Goal: Task Accomplishment & Management: Complete application form

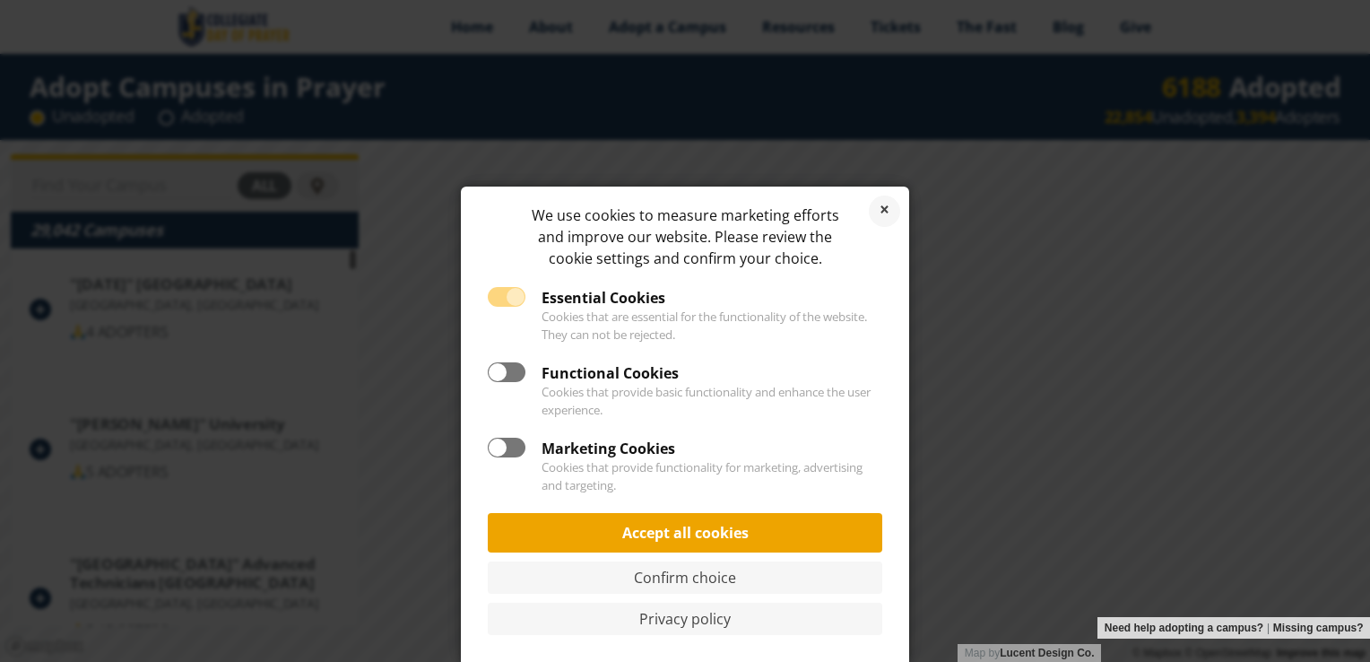
click at [764, 533] on link "Accept all cookies" at bounding box center [685, 532] width 395 height 39
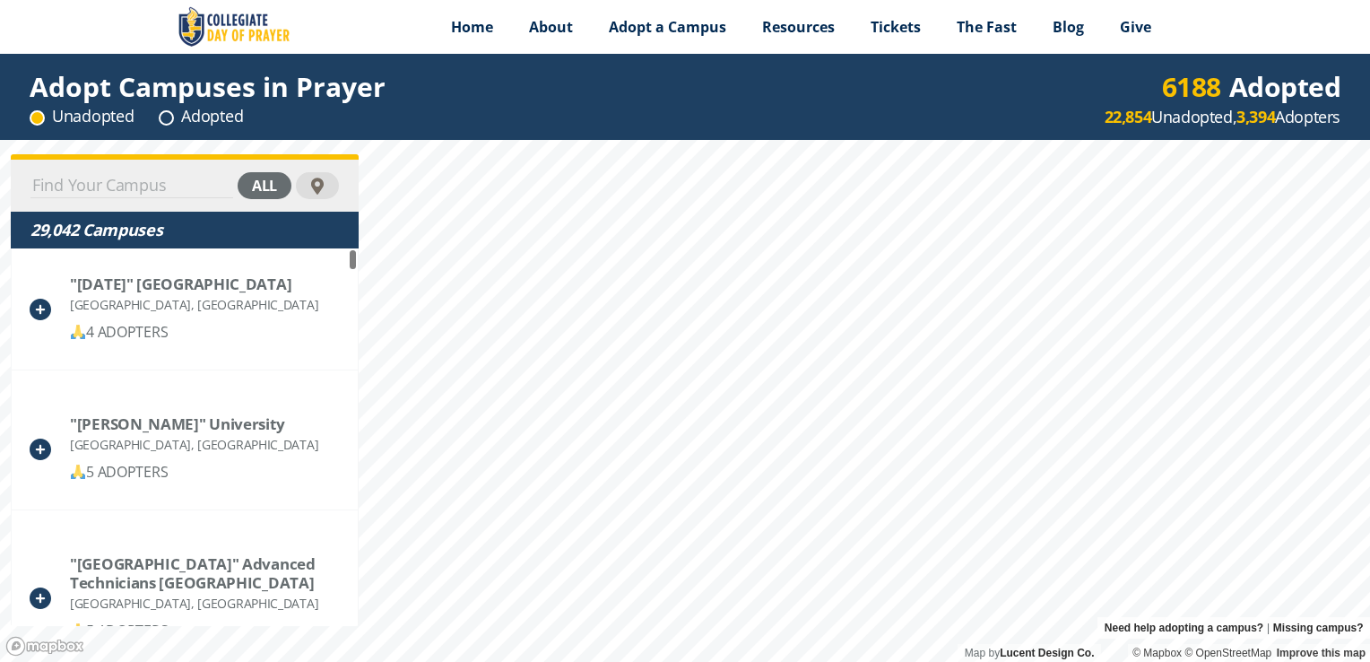
click at [117, 175] on input at bounding box center [131, 185] width 203 height 25
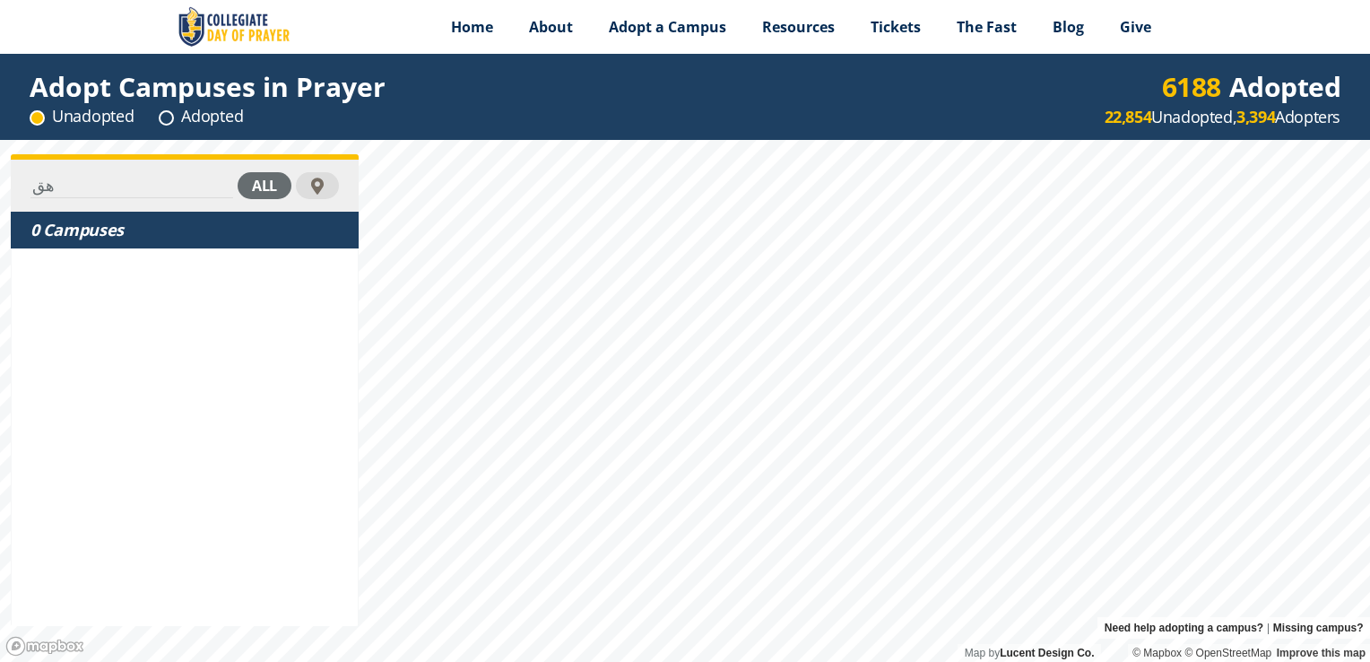
type input "ه"
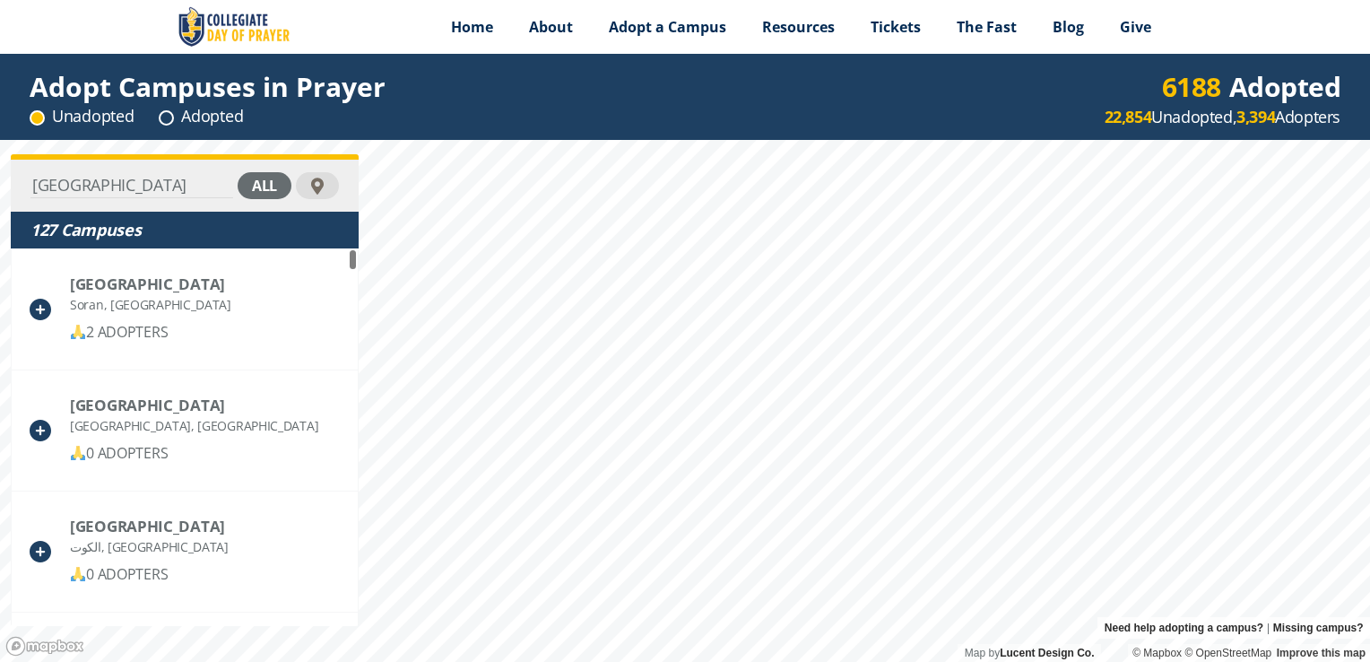
click at [266, 187] on div "all" at bounding box center [265, 185] width 54 height 27
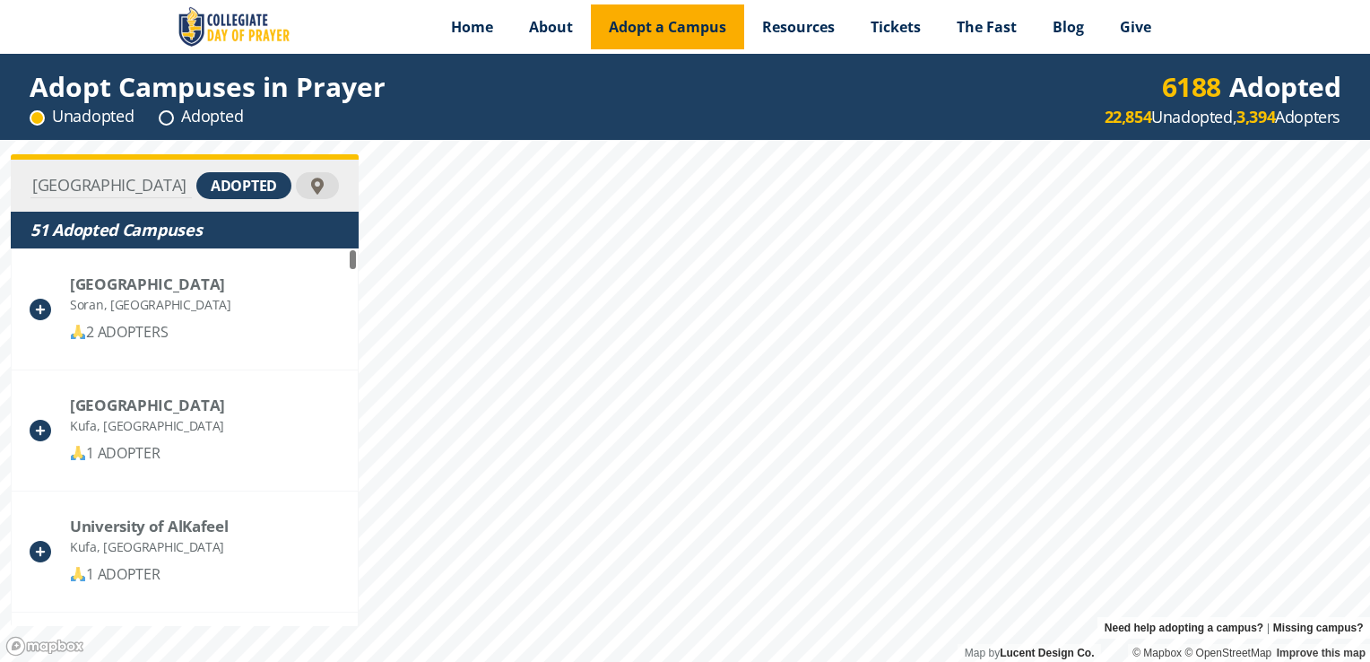
click at [630, 6] on div "Menu Home About Vision History Why United Prayer Endorsements Leadership Contac…" at bounding box center [685, 331] width 1370 height 662
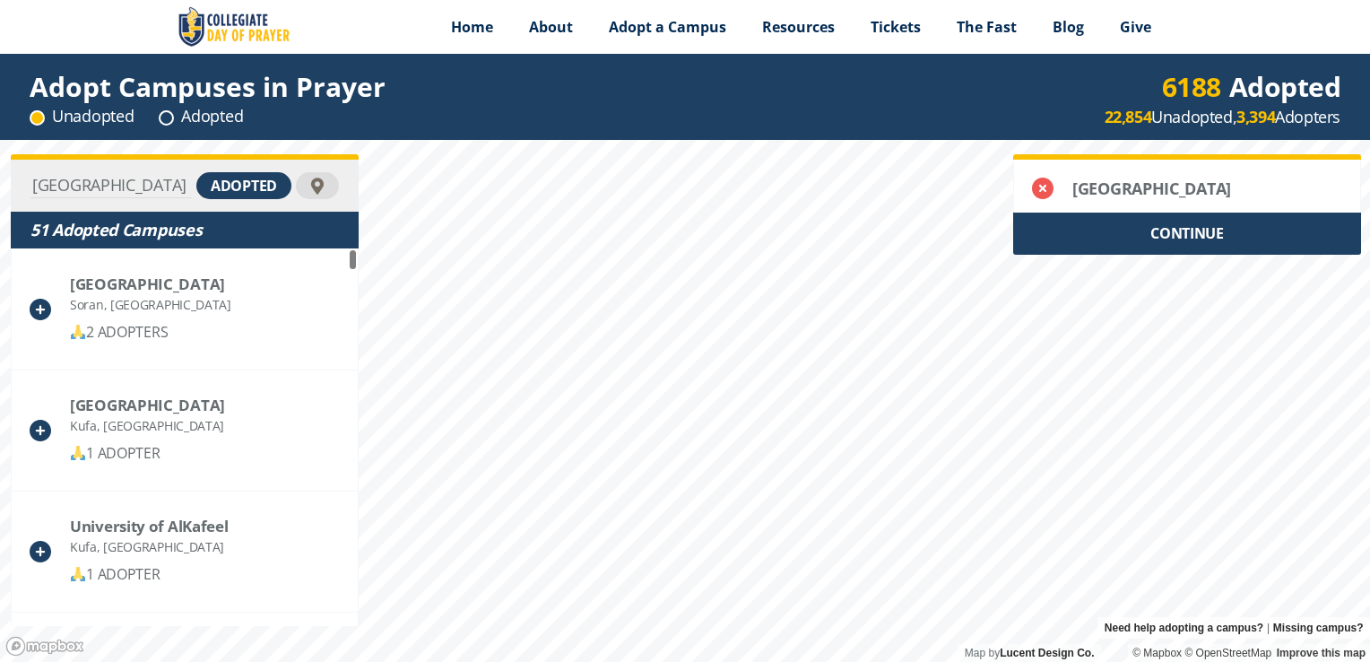
click at [1193, 253] on div "CONTINUE" at bounding box center [1187, 234] width 348 height 42
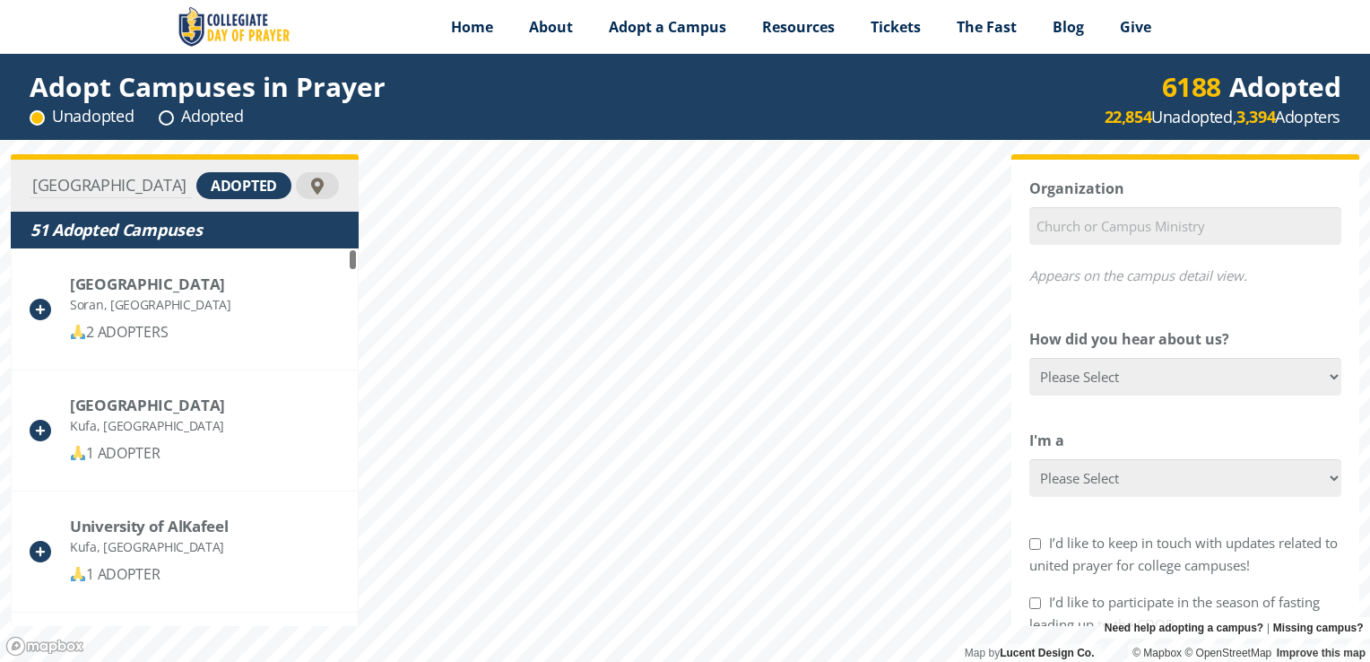
scroll to position [727, 0]
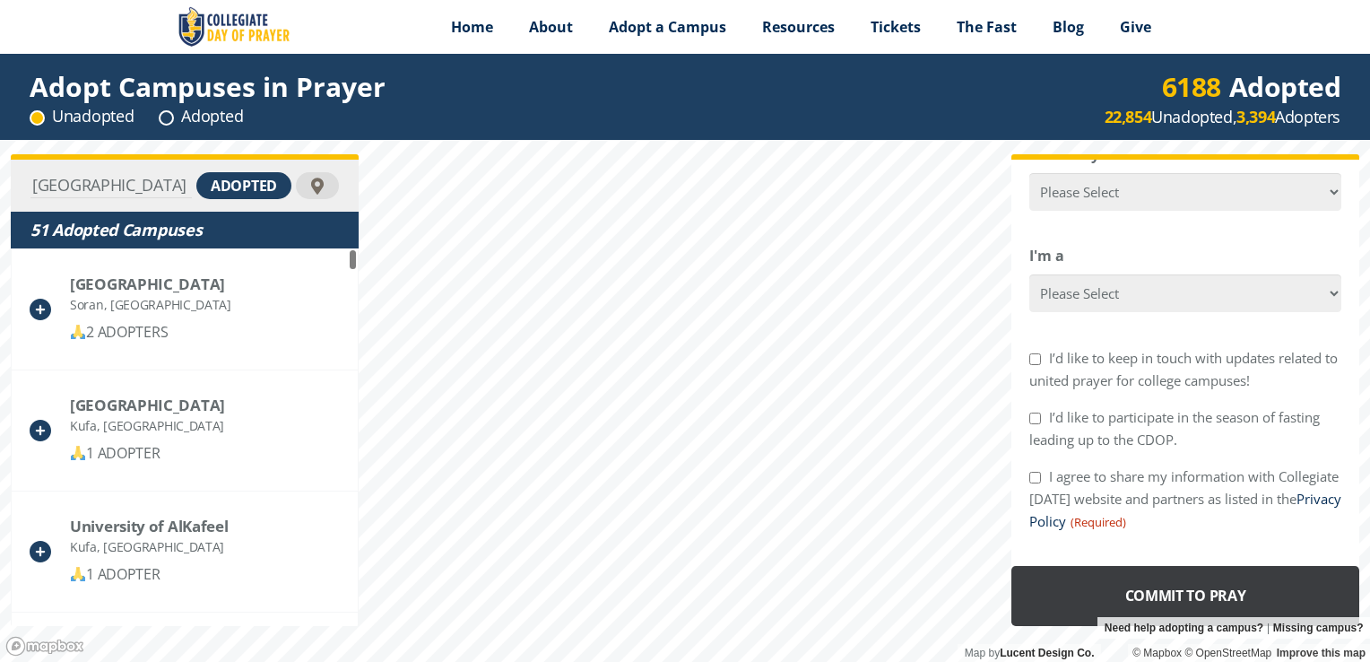
click at [1180, 590] on input "Commit to Pray" at bounding box center [1185, 596] width 348 height 60
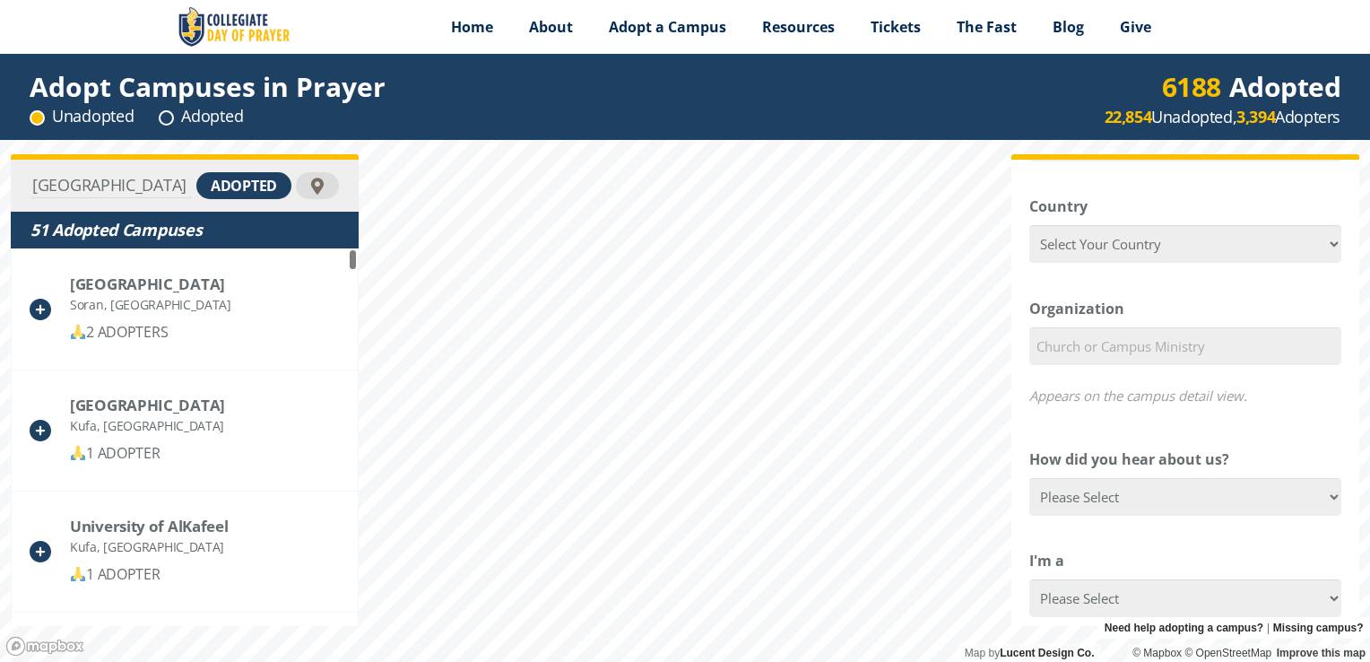
scroll to position [0, 0]
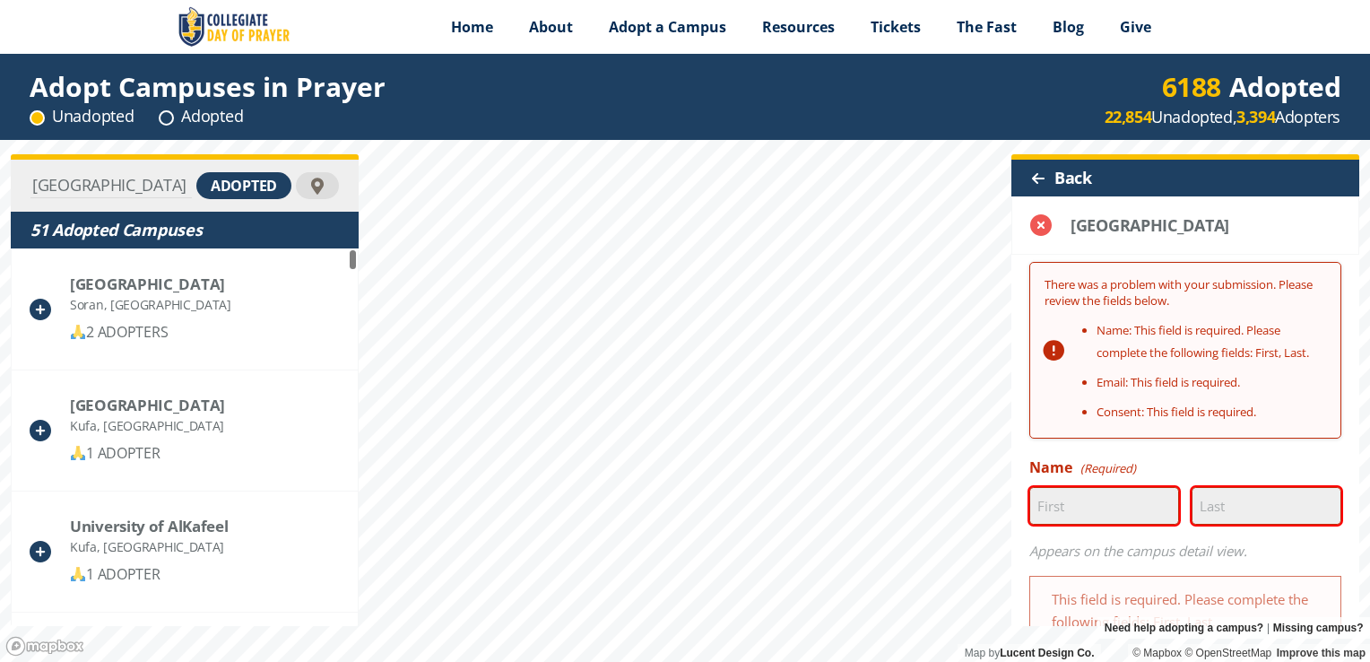
click at [1029, 178] on div "Back" at bounding box center [1185, 178] width 348 height 37
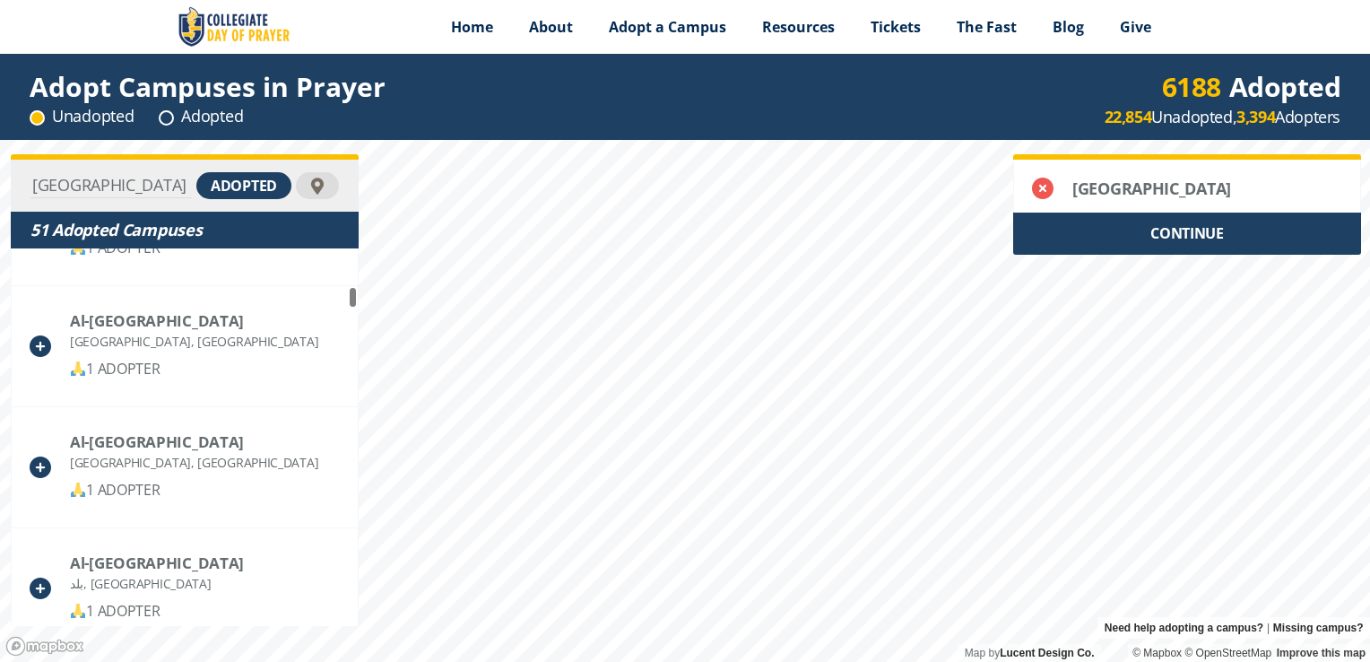
scroll to position [628, 0]
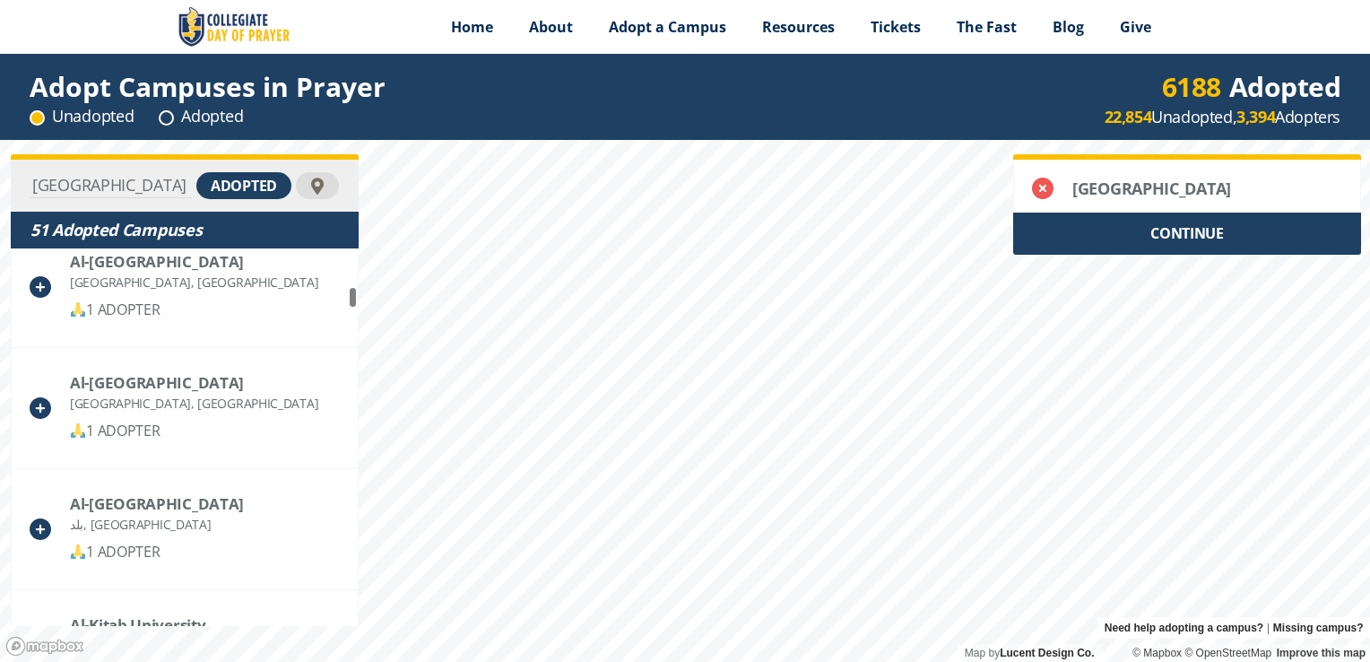
drag, startPoint x: 110, startPoint y: 181, endPoint x: -4, endPoint y: 183, distance: 113.9
click at [0, 183] on html "Menu Home About Vision History Why United Prayer Endorsements Leadership Contac…" at bounding box center [685, 331] width 1370 height 662
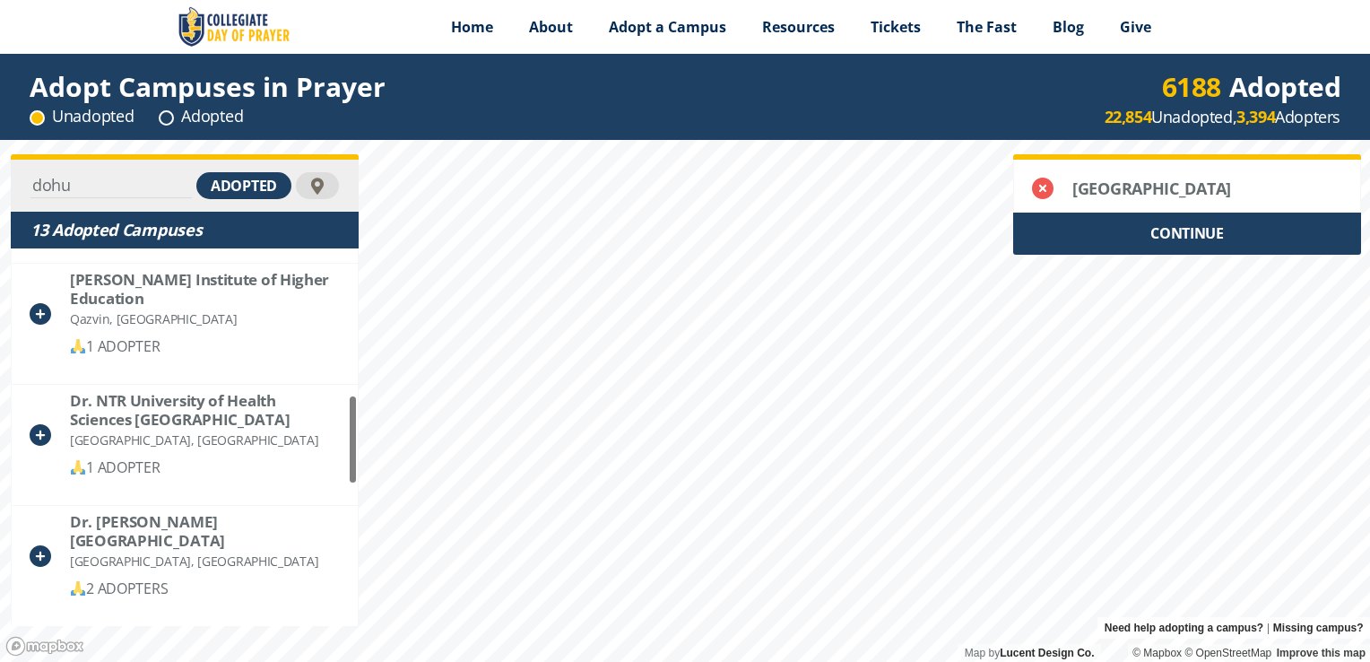
scroll to position [0, 0]
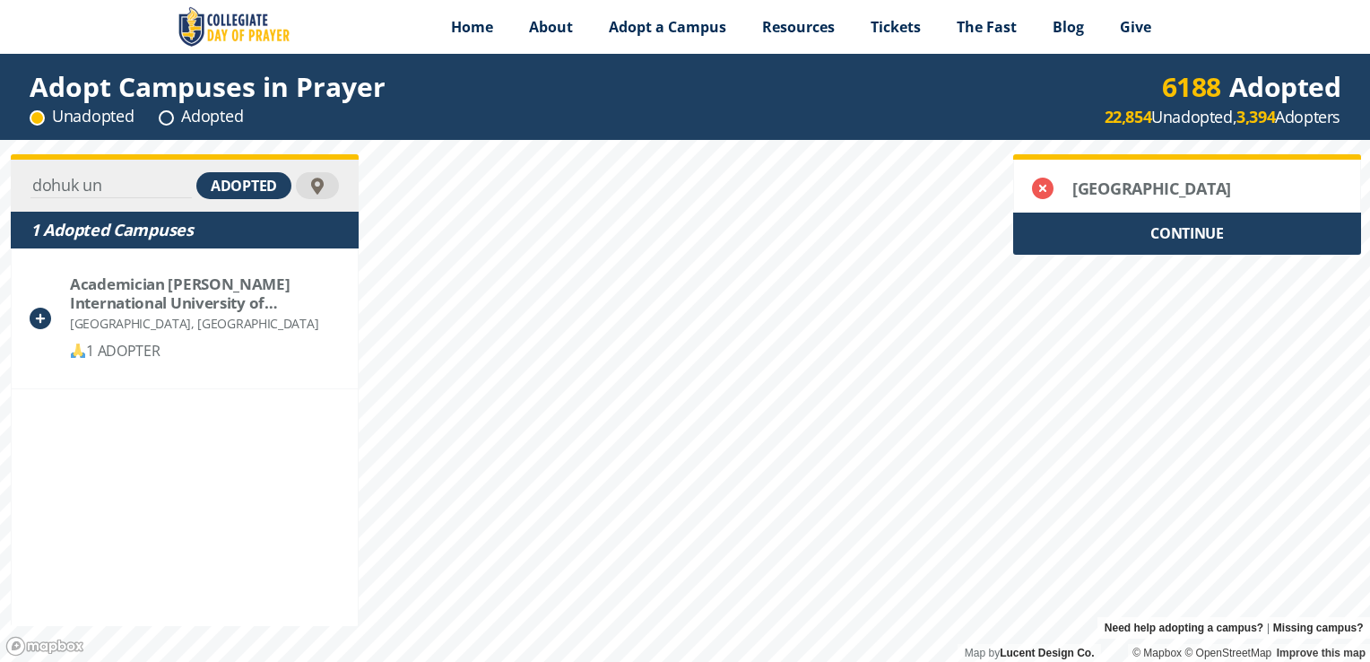
click at [205, 456] on div "Academician Stepan Demianchuk International University of Economics and Humanit…" at bounding box center [185, 436] width 346 height 377
drag, startPoint x: 108, startPoint y: 187, endPoint x: 84, endPoint y: 191, distance: 23.7
click at [84, 191] on input "dohuk un" at bounding box center [110, 185] width 161 height 25
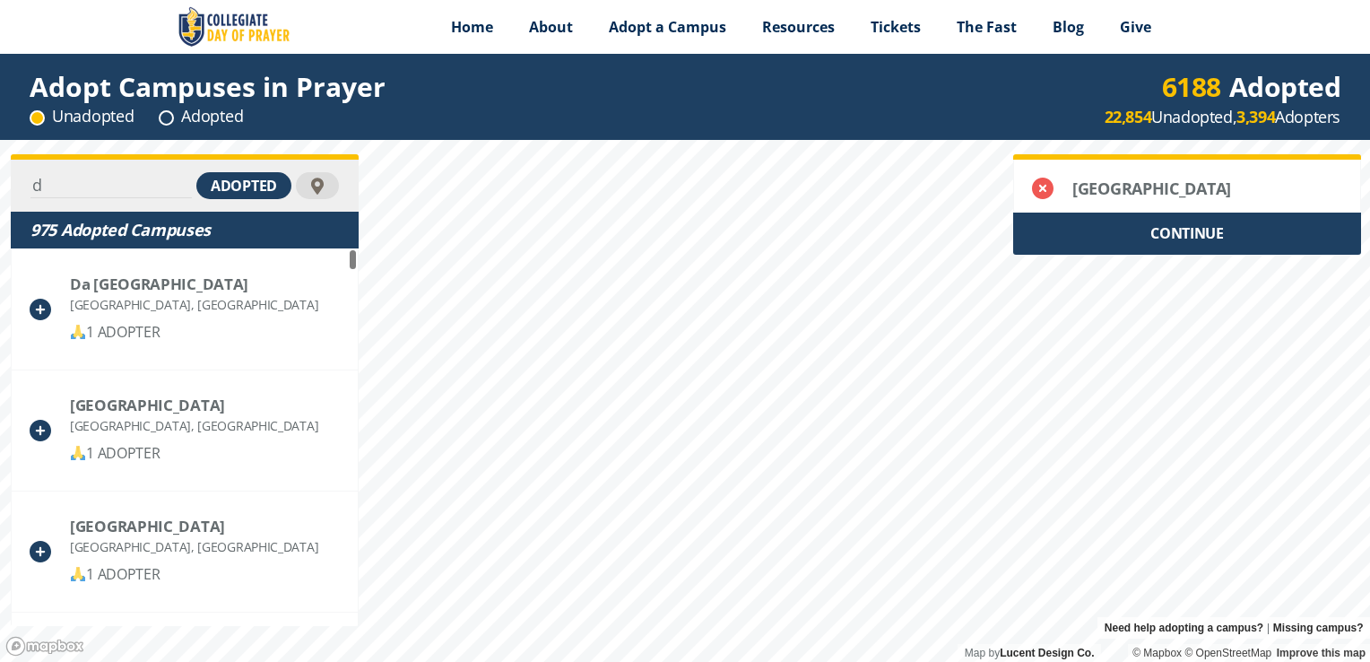
click at [771, 661] on html "Menu Home About Vision History Why United Prayer Endorsements Leadership Contac…" at bounding box center [685, 331] width 1370 height 662
click at [688, 661] on html "Menu Home About Vision History Why United Prayer Endorsements Leadership Contac…" at bounding box center [685, 331] width 1370 height 662
click at [621, 661] on html "Menu Home About Vision History Why United Prayer Endorsements Leadership Contac…" at bounding box center [685, 331] width 1370 height 662
click at [722, 661] on html "Menu Home About Vision History Why United Prayer Endorsements Leadership Contac…" at bounding box center [685, 331] width 1370 height 662
click at [69, 194] on input "d" at bounding box center [110, 185] width 161 height 25
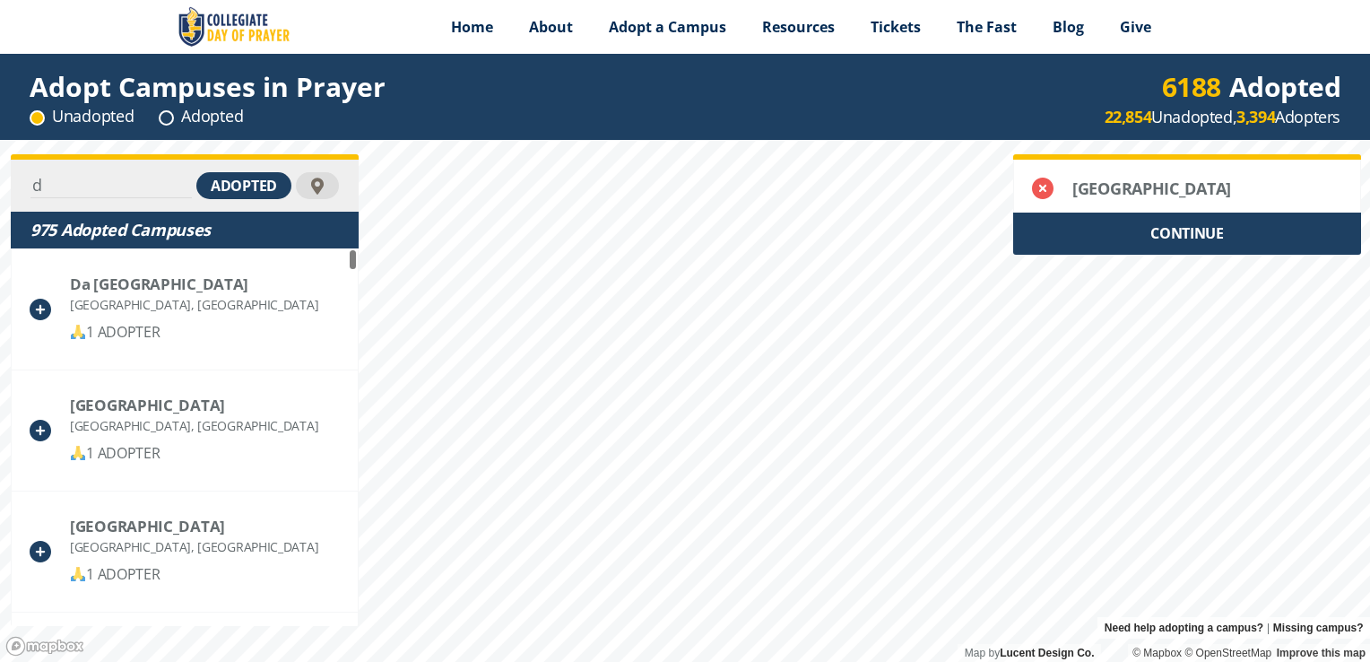
click at [69, 194] on input "d" at bounding box center [110, 185] width 161 height 25
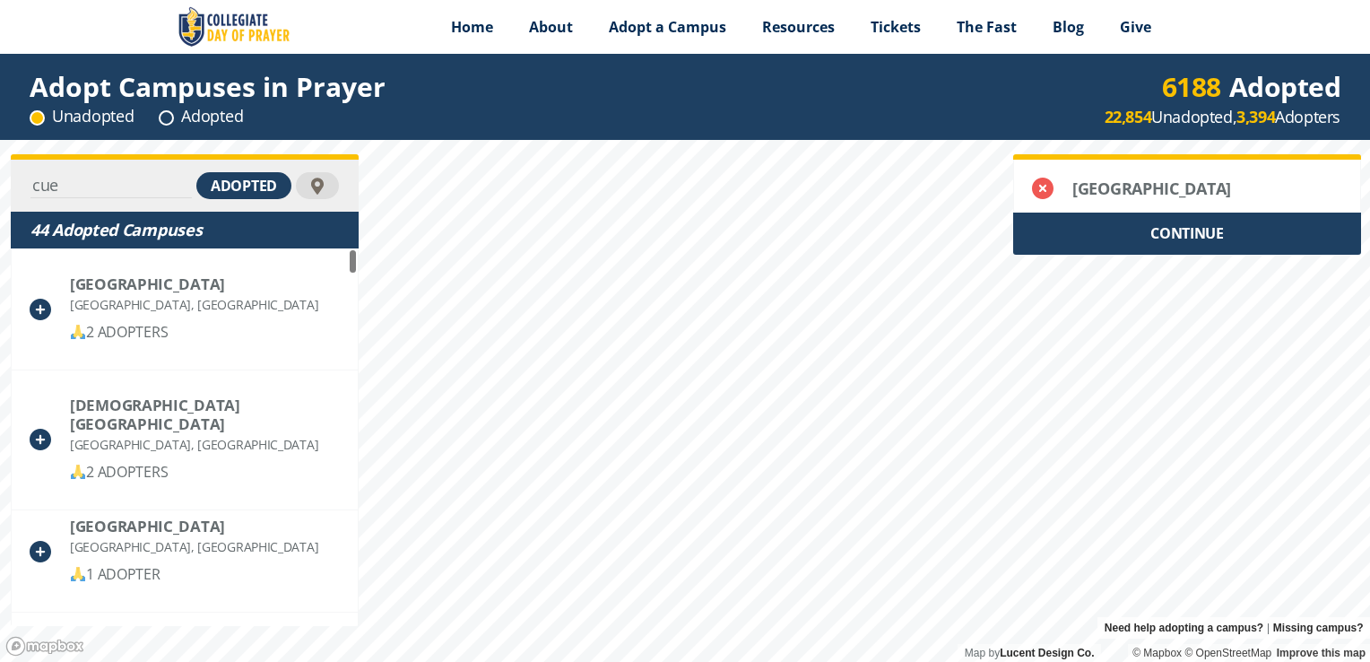
type input "cue"
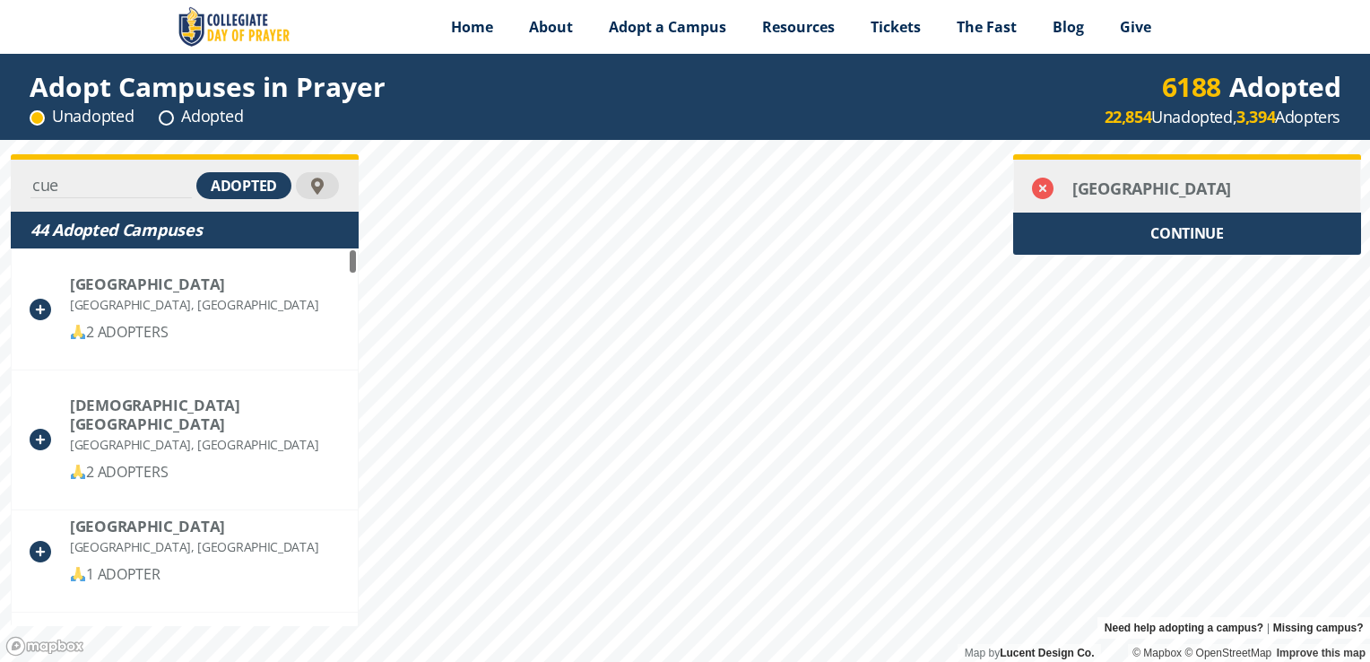
click at [1039, 194] on icon at bounding box center [1043, 189] width 22 height 22
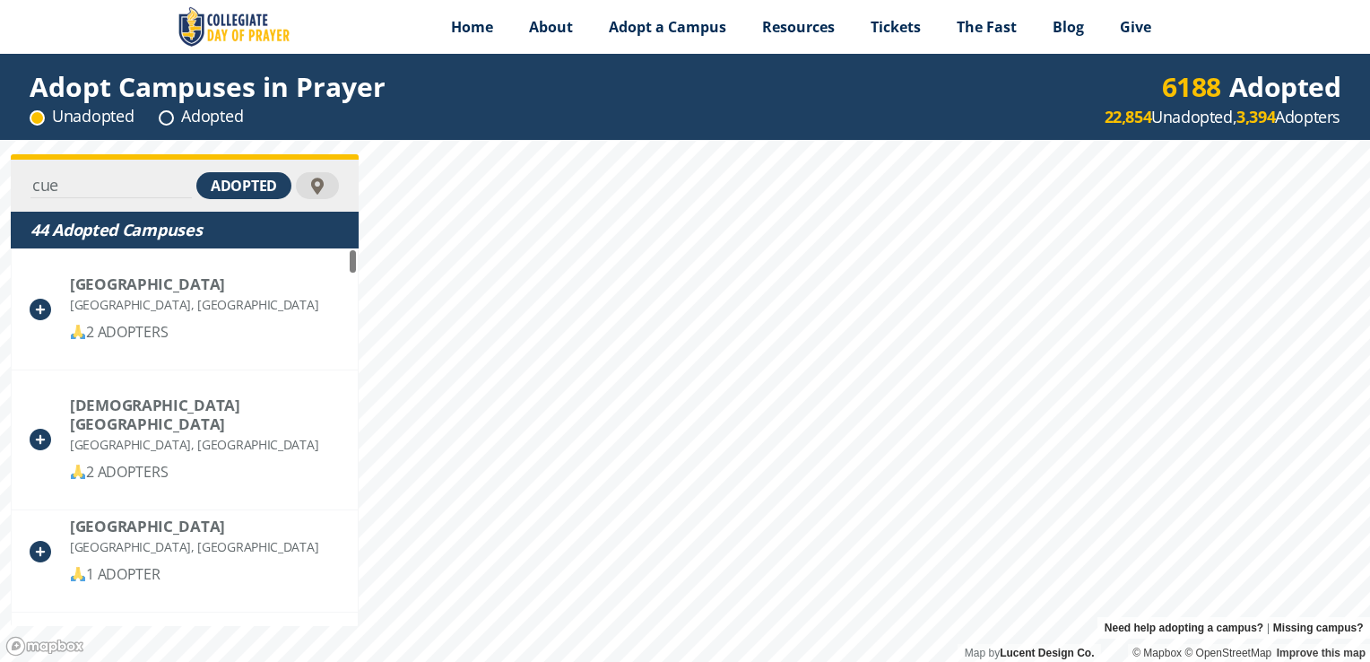
click at [175, 124] on div "Adopted" at bounding box center [201, 116] width 84 height 22
click at [175, 115] on div "Adopted" at bounding box center [201, 116] width 84 height 22
click at [169, 119] on circle at bounding box center [166, 117] width 13 height 13
click at [204, 178] on div "adopted" at bounding box center [243, 185] width 95 height 27
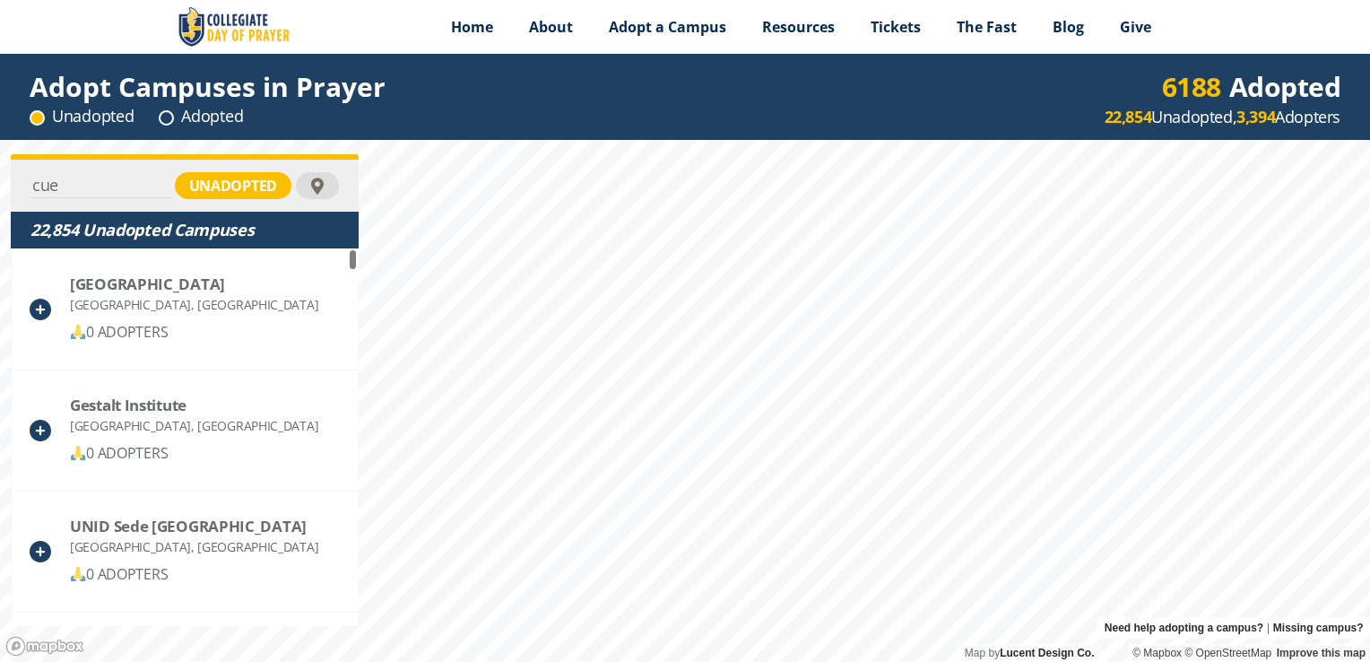
drag, startPoint x: 115, startPoint y: 177, endPoint x: -4, endPoint y: 211, distance: 123.2
click at [0, 211] on html "Menu Home About Vision History Why United Prayer Endorsements Leadership Contac…" at bounding box center [685, 331] width 1370 height 662
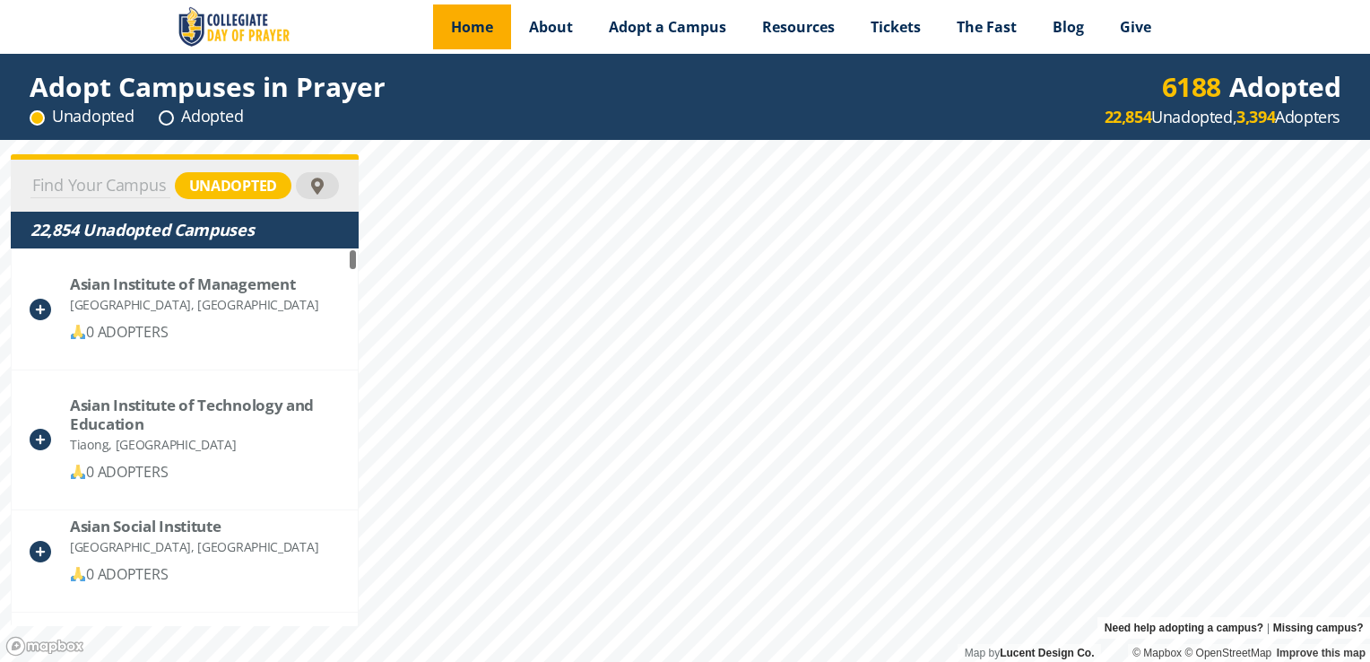
click at [459, 18] on span "Home" at bounding box center [472, 27] width 42 height 20
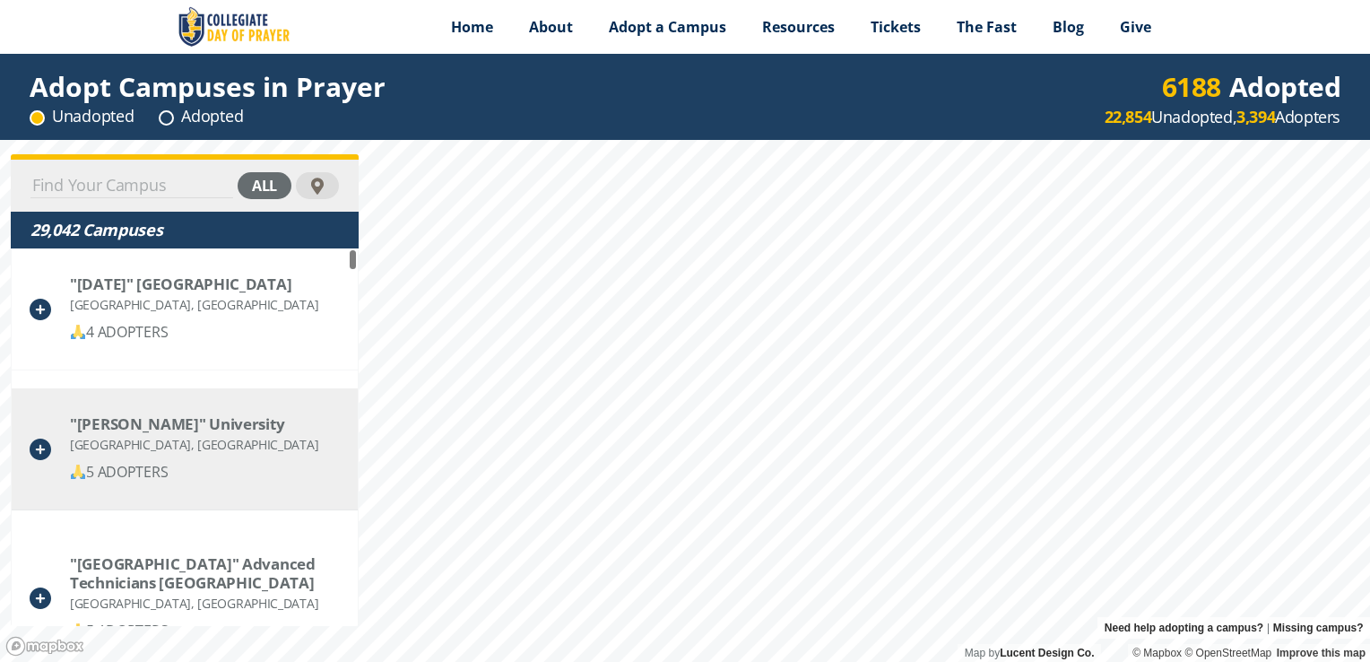
click at [214, 469] on div "5 ADOPTERS" at bounding box center [194, 472] width 248 height 22
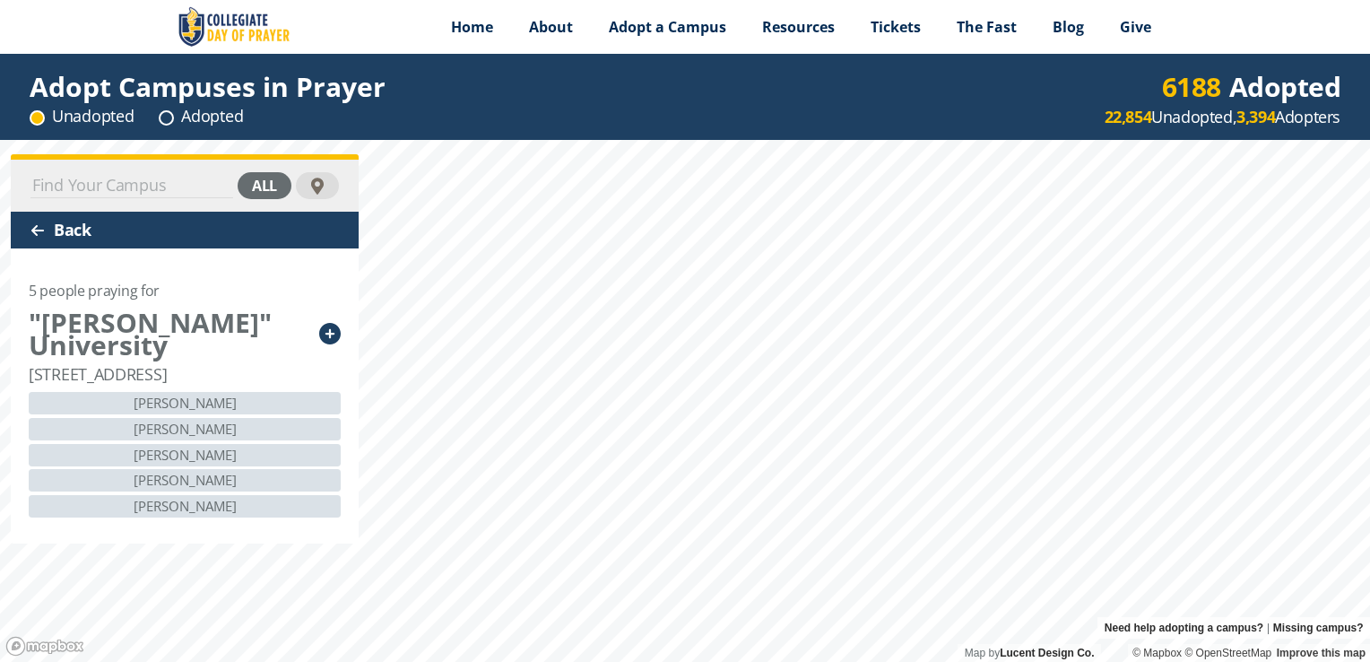
click at [39, 228] on div at bounding box center [37, 230] width 14 height 14
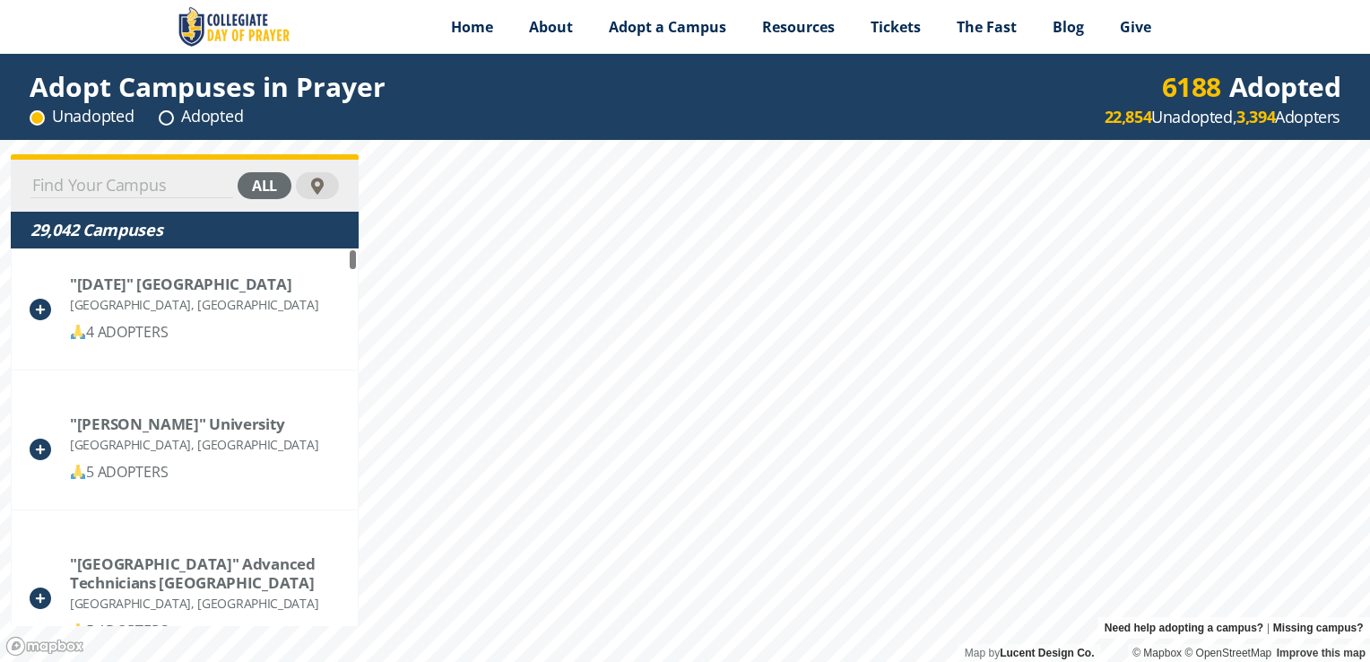
click at [39, 228] on div "29,042 Campuses" at bounding box center [184, 230] width 308 height 22
click at [628, 30] on span "Adopt a Campus" at bounding box center [667, 27] width 117 height 20
click at [550, 661] on html "Menu Home About Vision History Why United Prayer Endorsements Leadership Contac…" at bounding box center [685, 331] width 1370 height 662
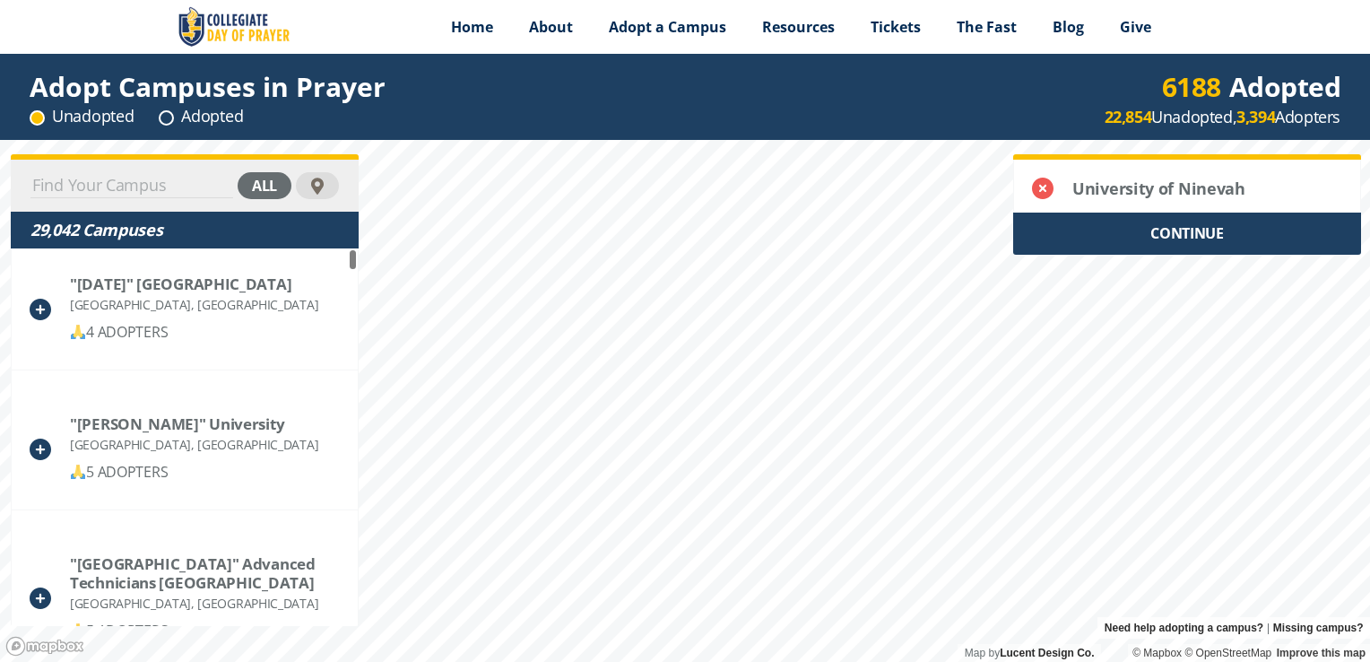
click at [1087, 226] on div "CONTINUE" at bounding box center [1187, 234] width 348 height 42
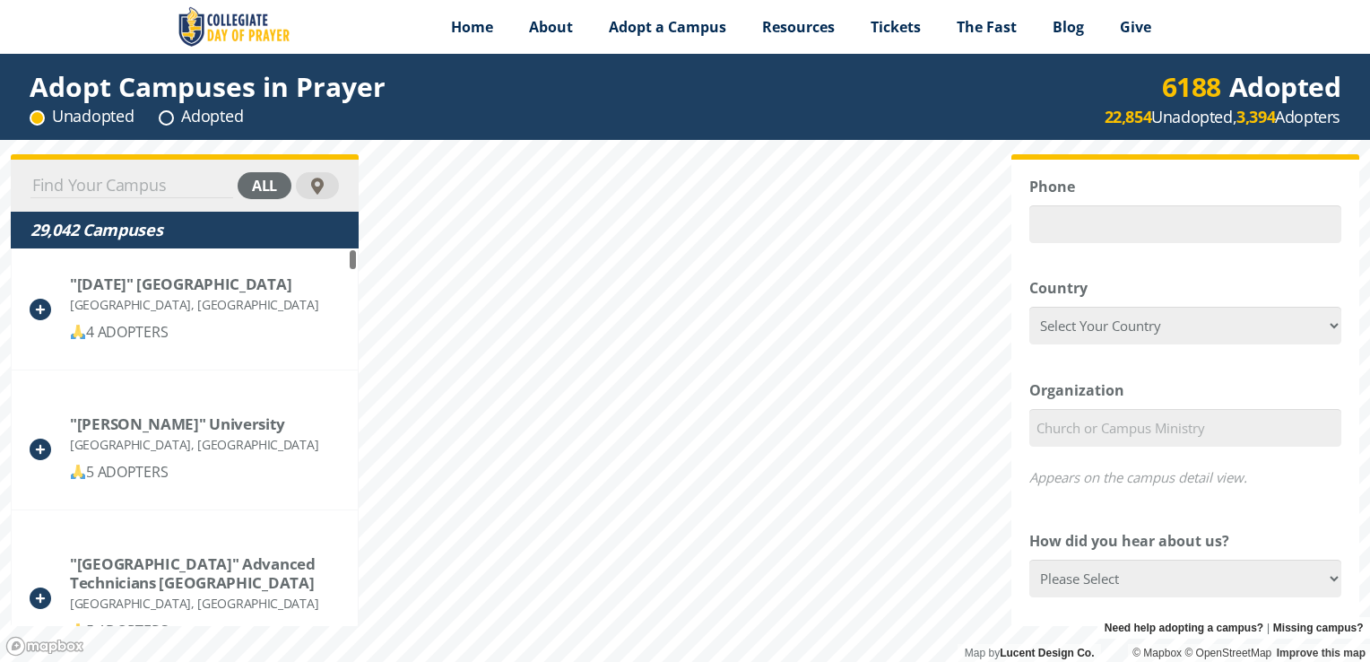
scroll to position [359, 0]
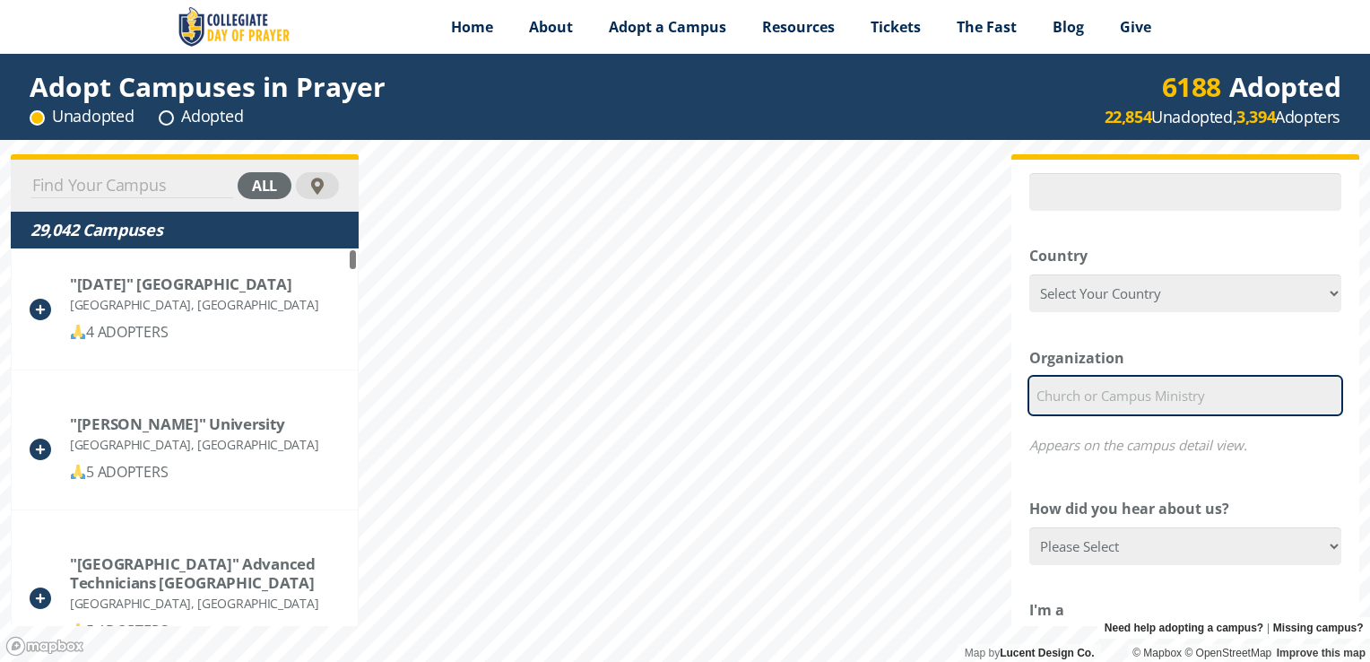
click at [1099, 403] on input "Organization" at bounding box center [1185, 396] width 312 height 38
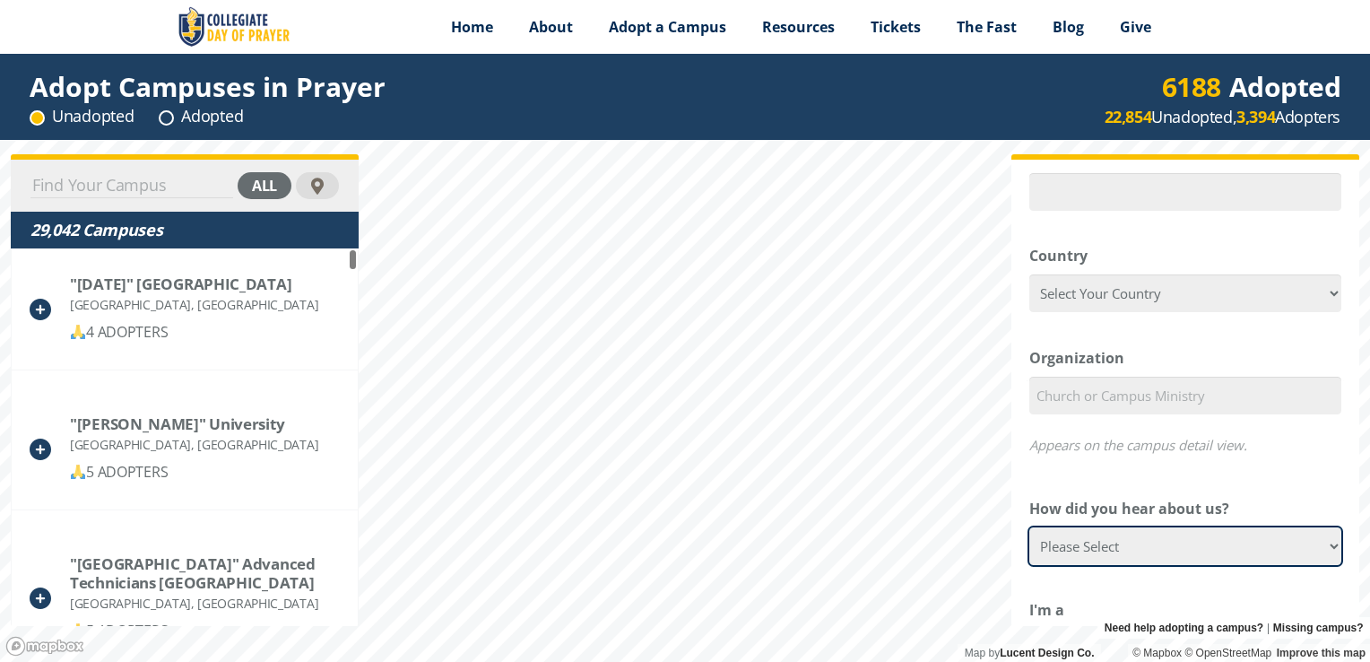
click at [1088, 538] on select "Please Select Google Facebook Instagram X YouTube Email [DEMOGRAPHIC_DATA] Anno…" at bounding box center [1185, 546] width 312 height 38
